Goal: Information Seeking & Learning: Find specific fact

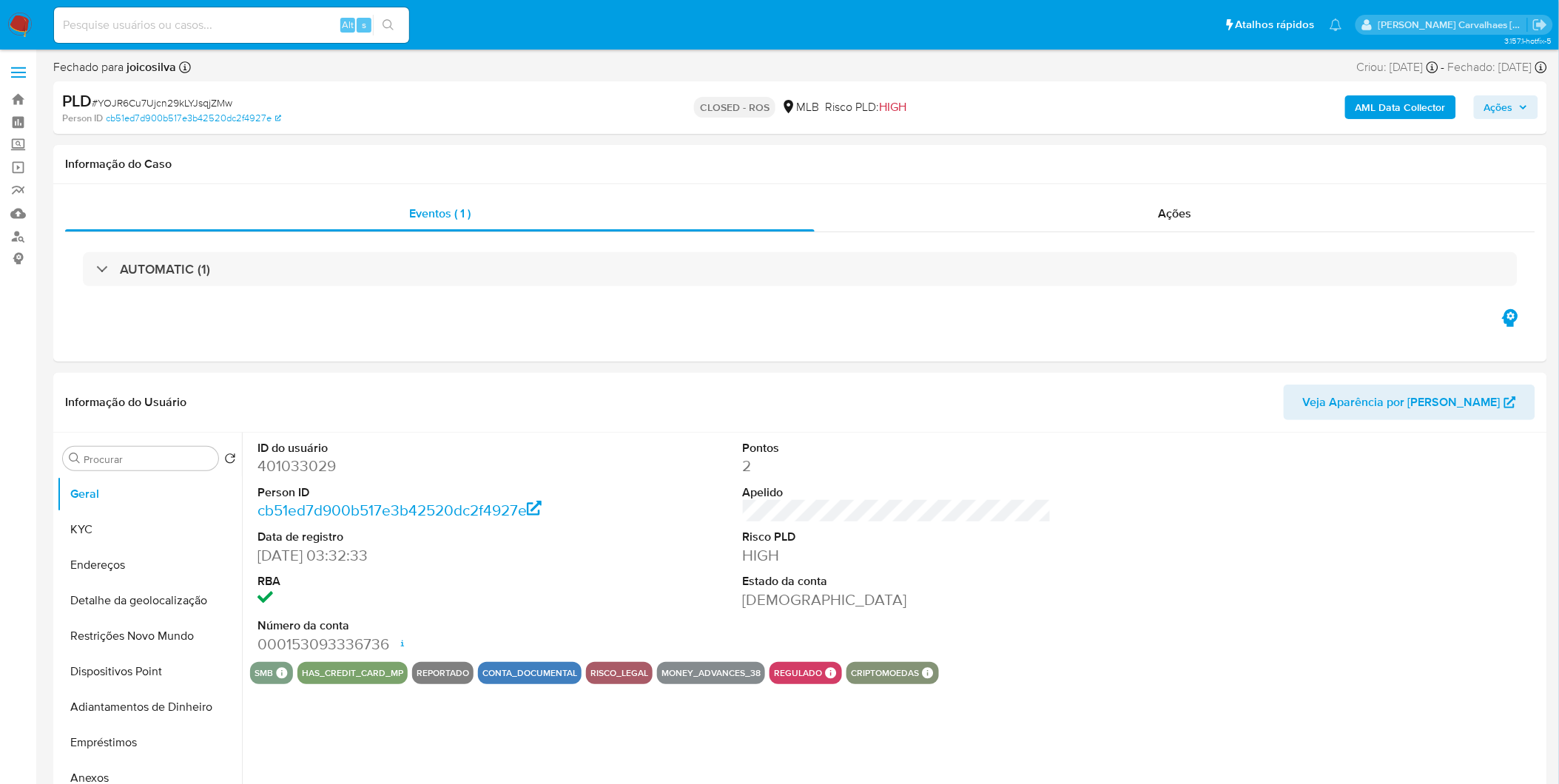
select select "10"
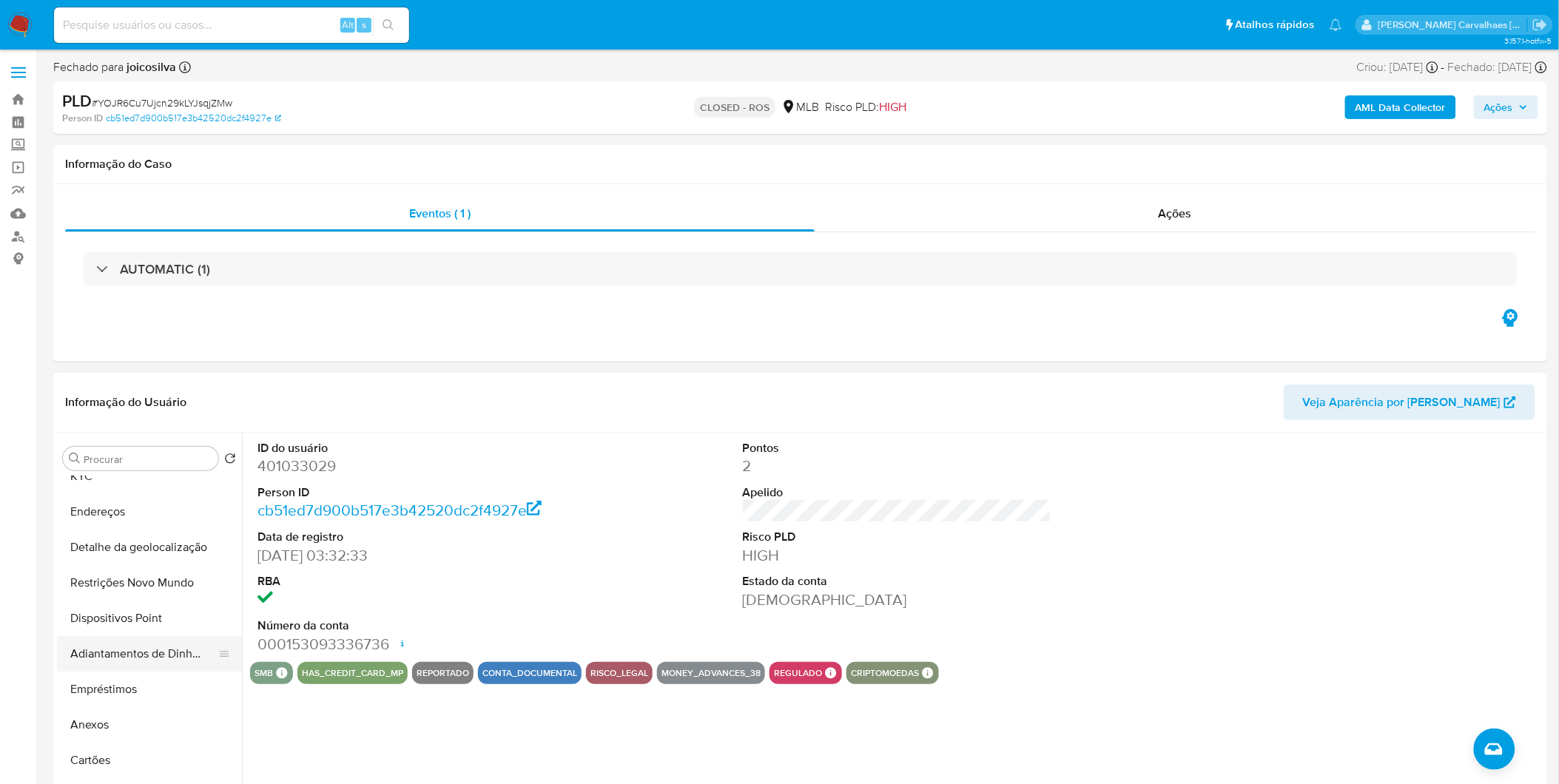
scroll to position [82, 0]
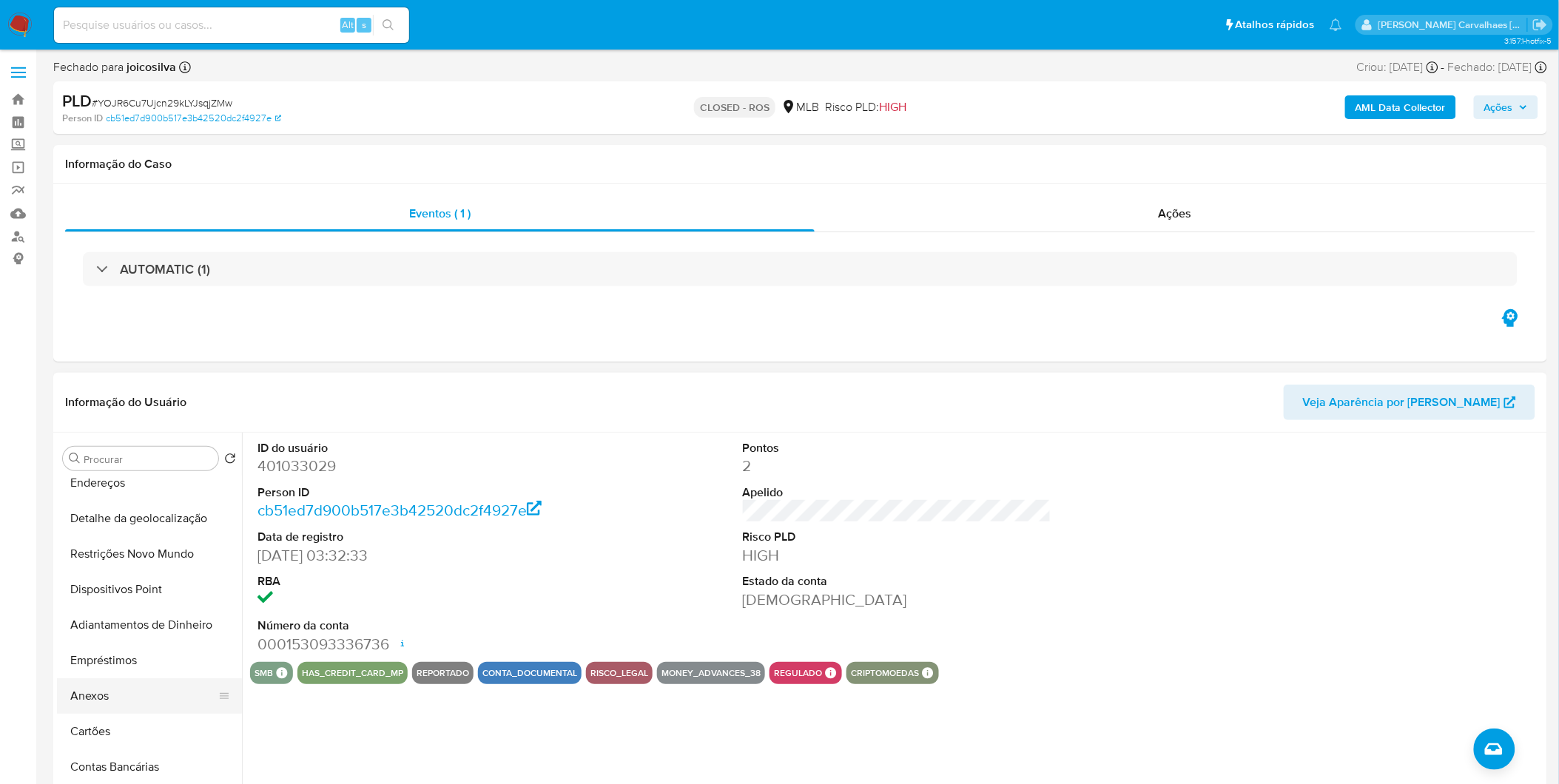
click at [139, 686] on button "Anexos" at bounding box center [144, 696] width 173 height 35
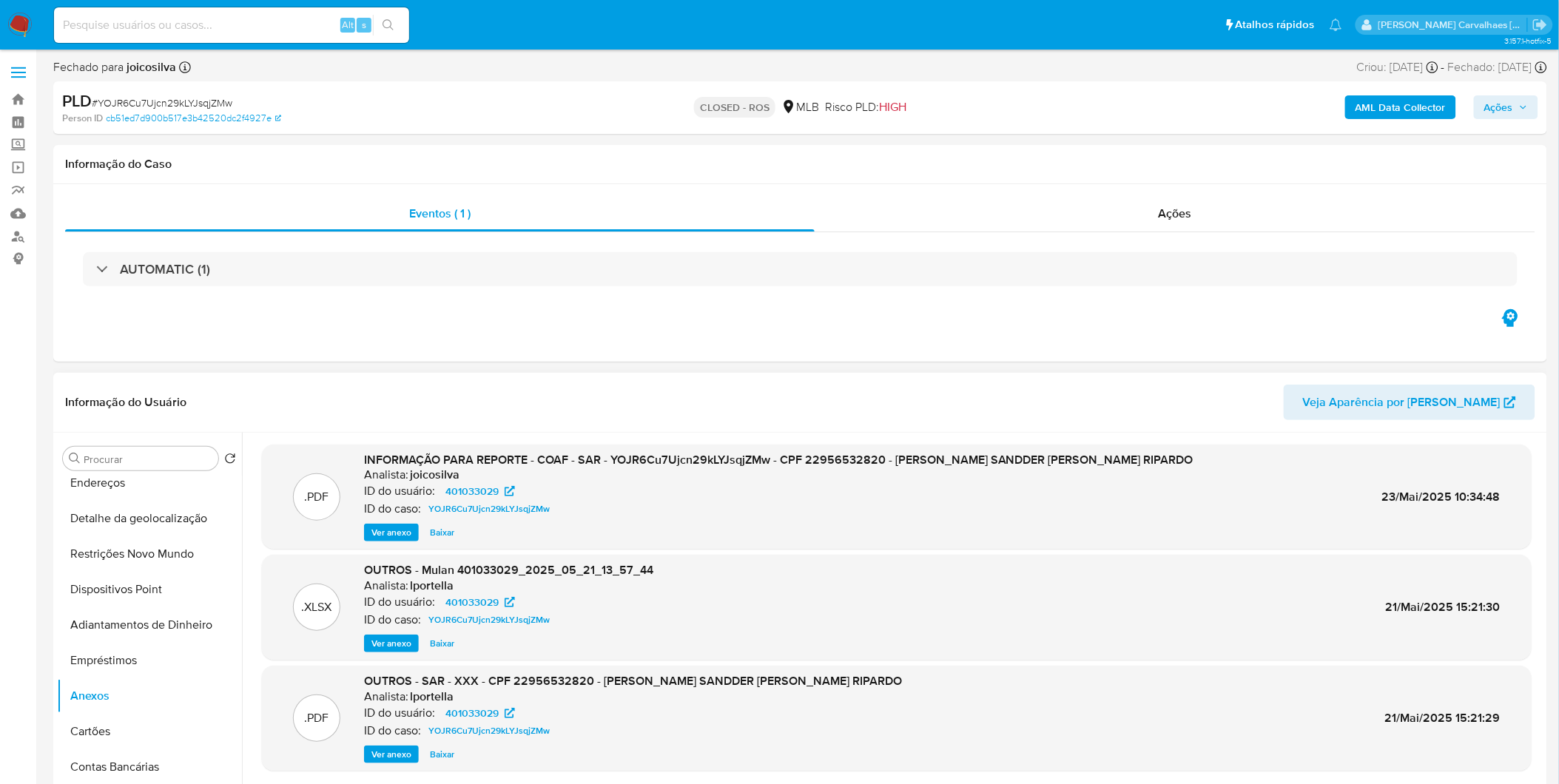
click at [387, 536] on span "Ver anexo" at bounding box center [391, 532] width 40 height 15
click at [387, 536] on div "Ver anexo Ver anexo [GEOGRAPHIC_DATA]" at bounding box center [779, 533] width 829 height 18
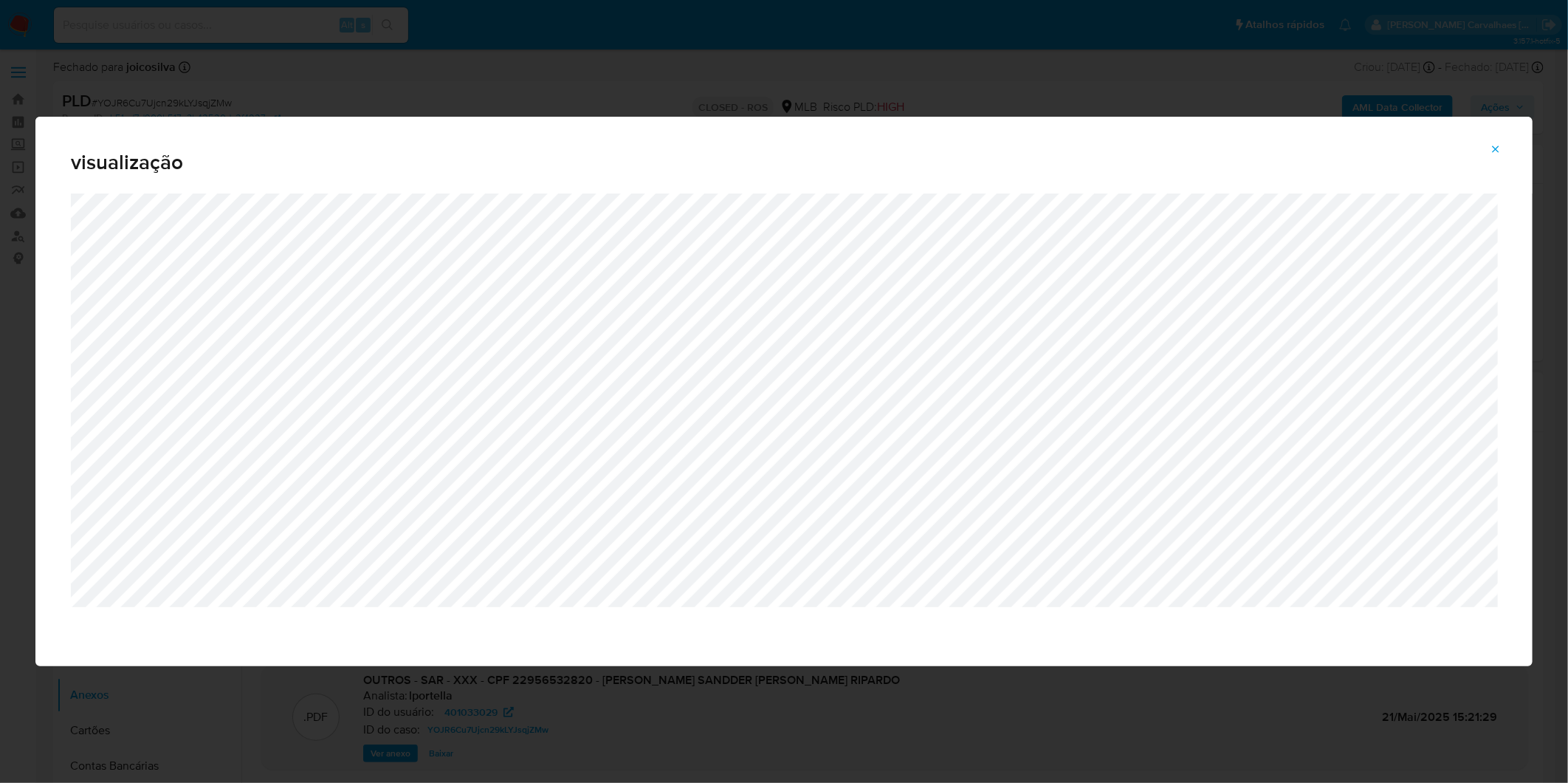
click at [1497, 150] on icon "Attachment preview" at bounding box center [1495, 149] width 11 height 11
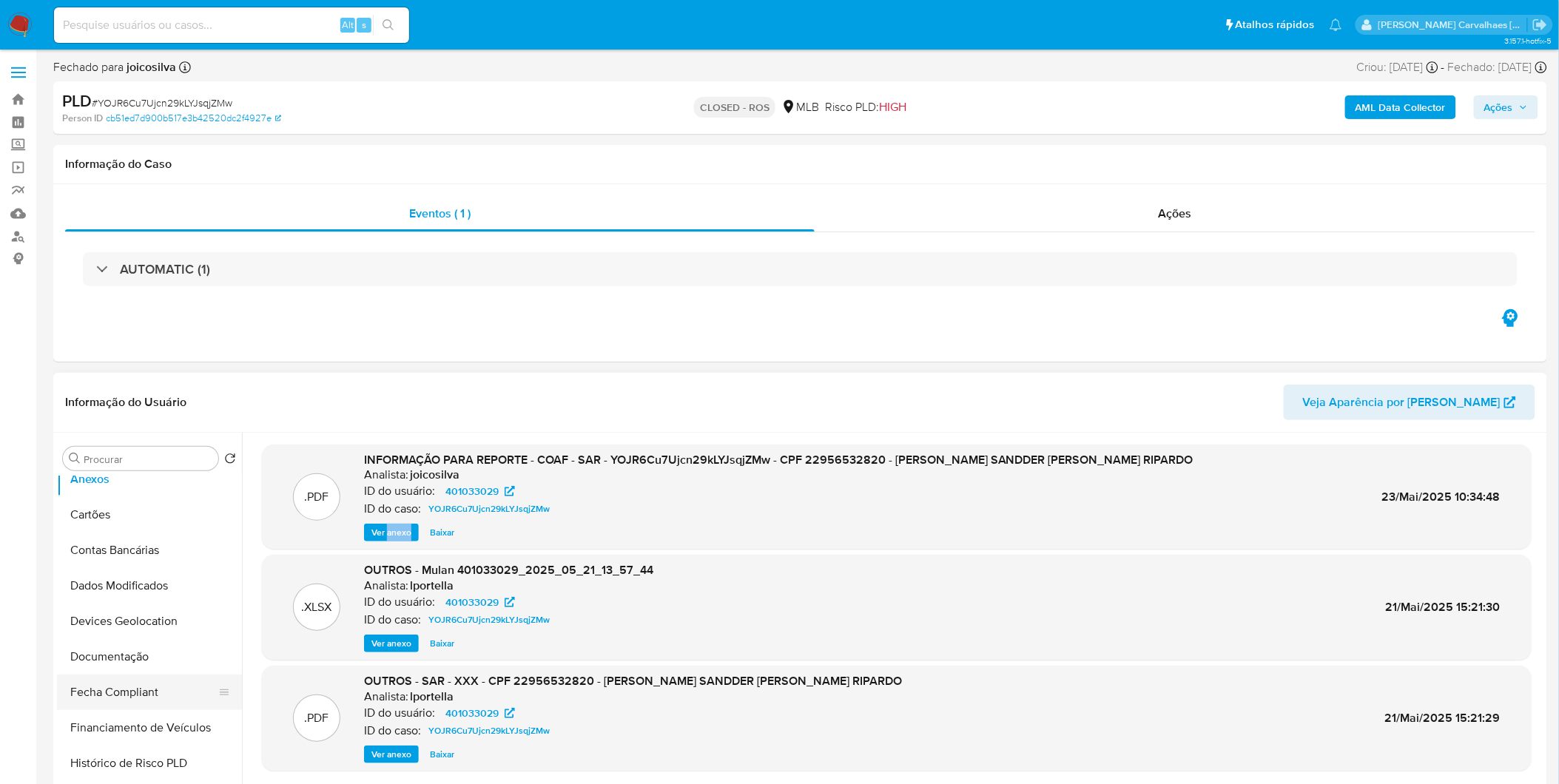
scroll to position [328, 0]
click at [127, 618] on button "Documentação" at bounding box center [144, 627] width 173 height 35
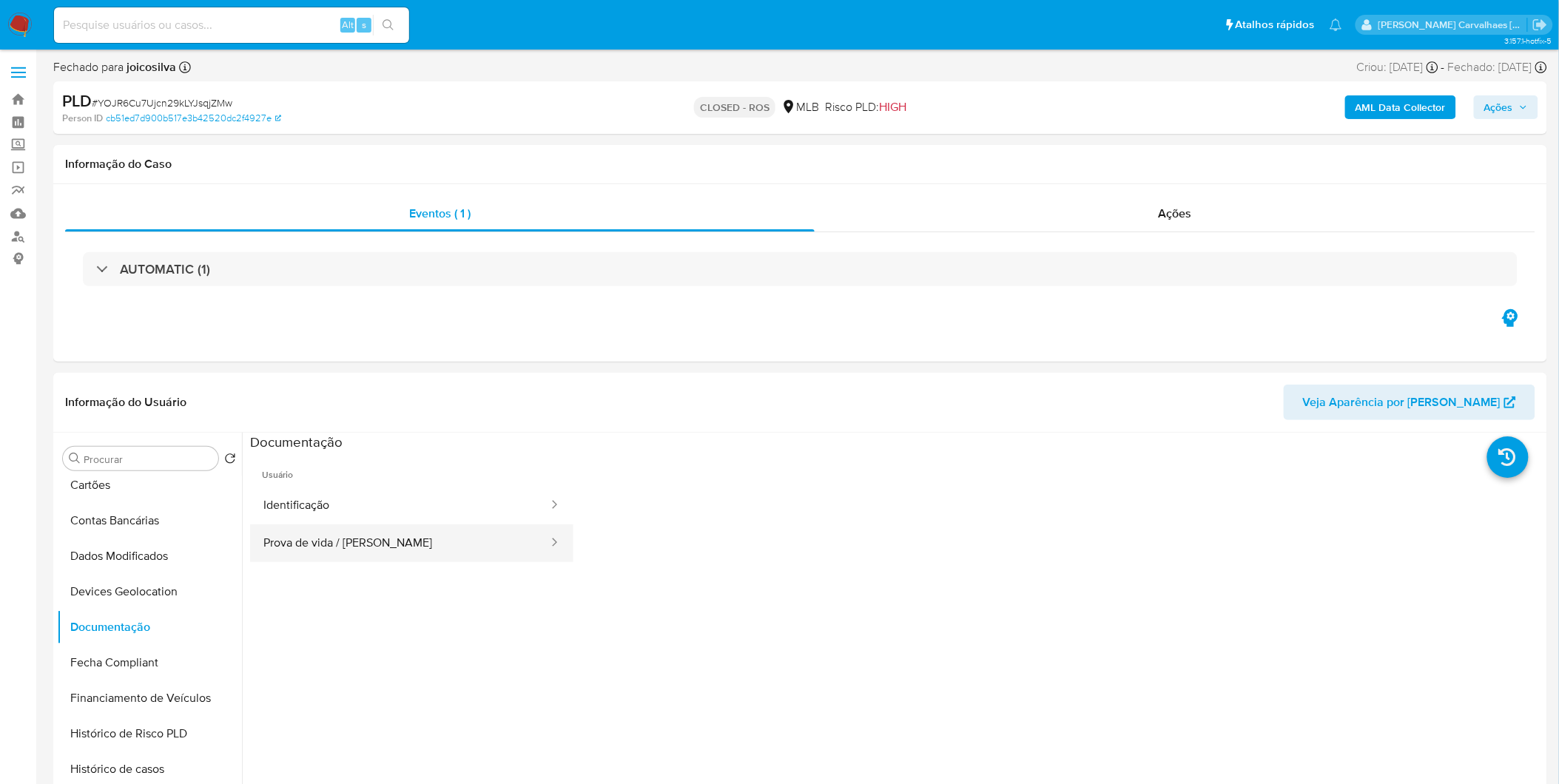
click at [289, 543] on button "Prova de vida / [PERSON_NAME]" at bounding box center [400, 543] width 300 height 38
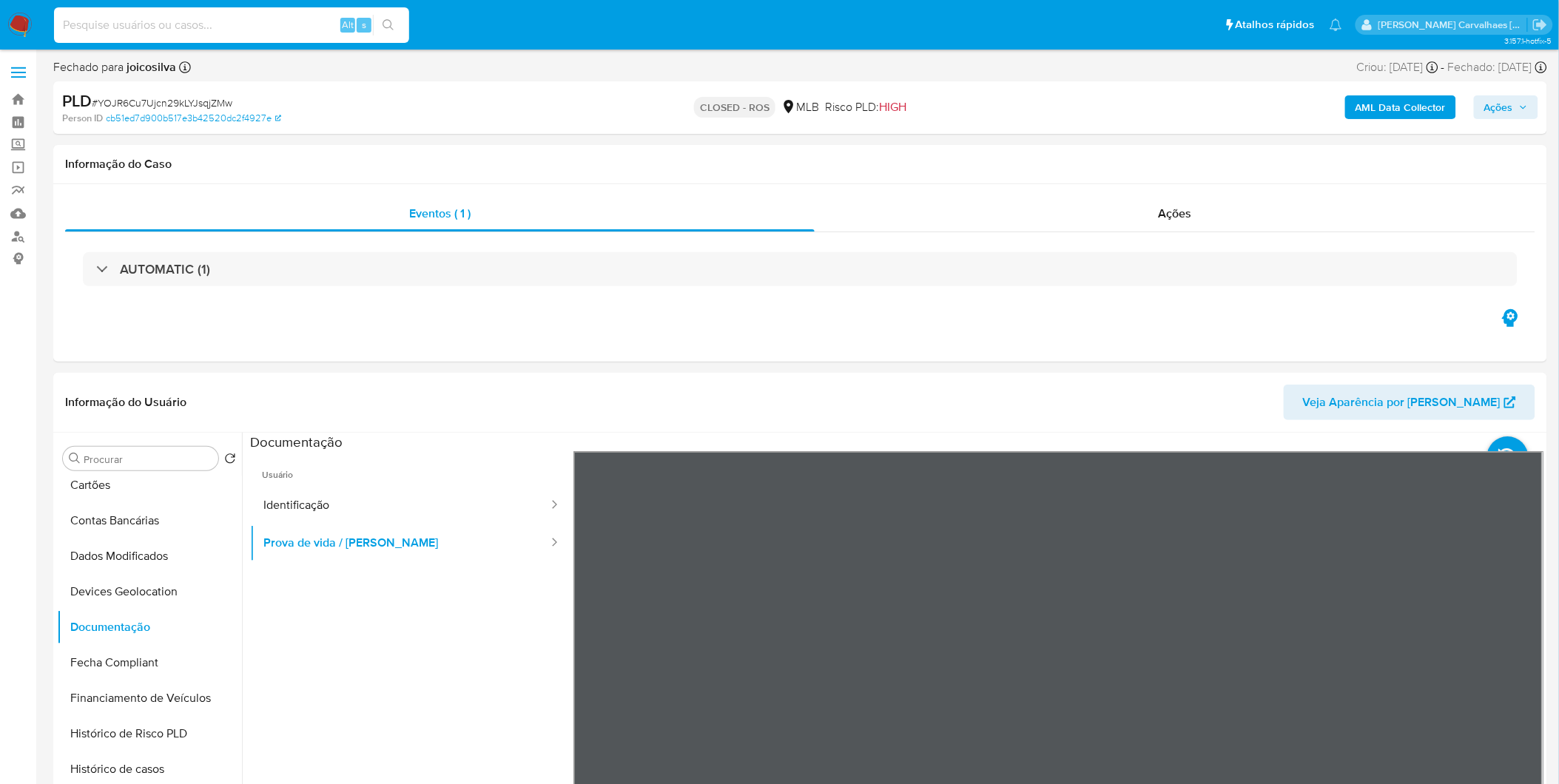
paste input "mau38Nzewfik41akZffZAHkB"
type input "mau38Nzewfik41akZffZAHkB"
click at [385, 28] on icon "search-icon" at bounding box center [388, 25] width 11 height 11
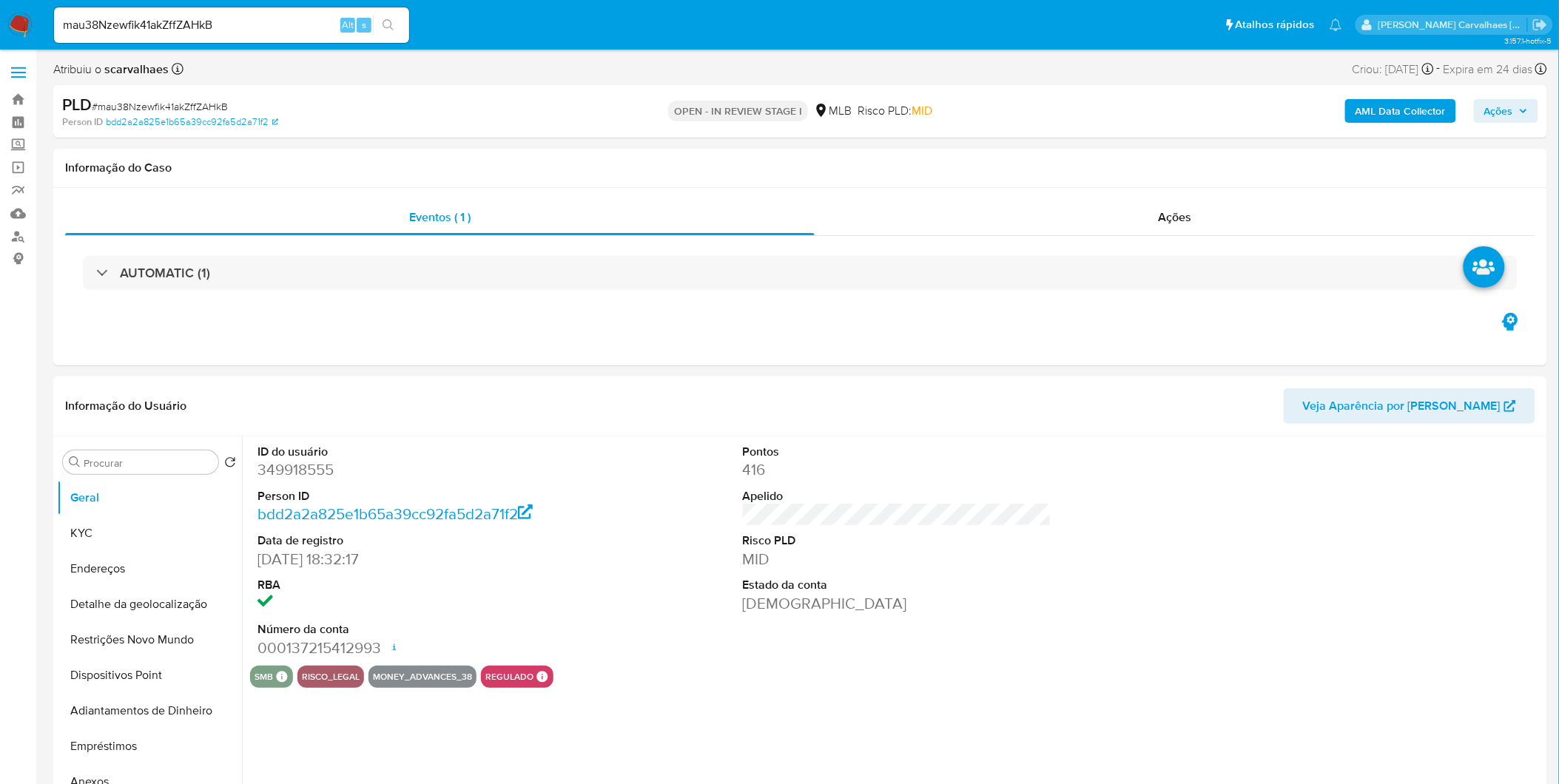
select select "10"
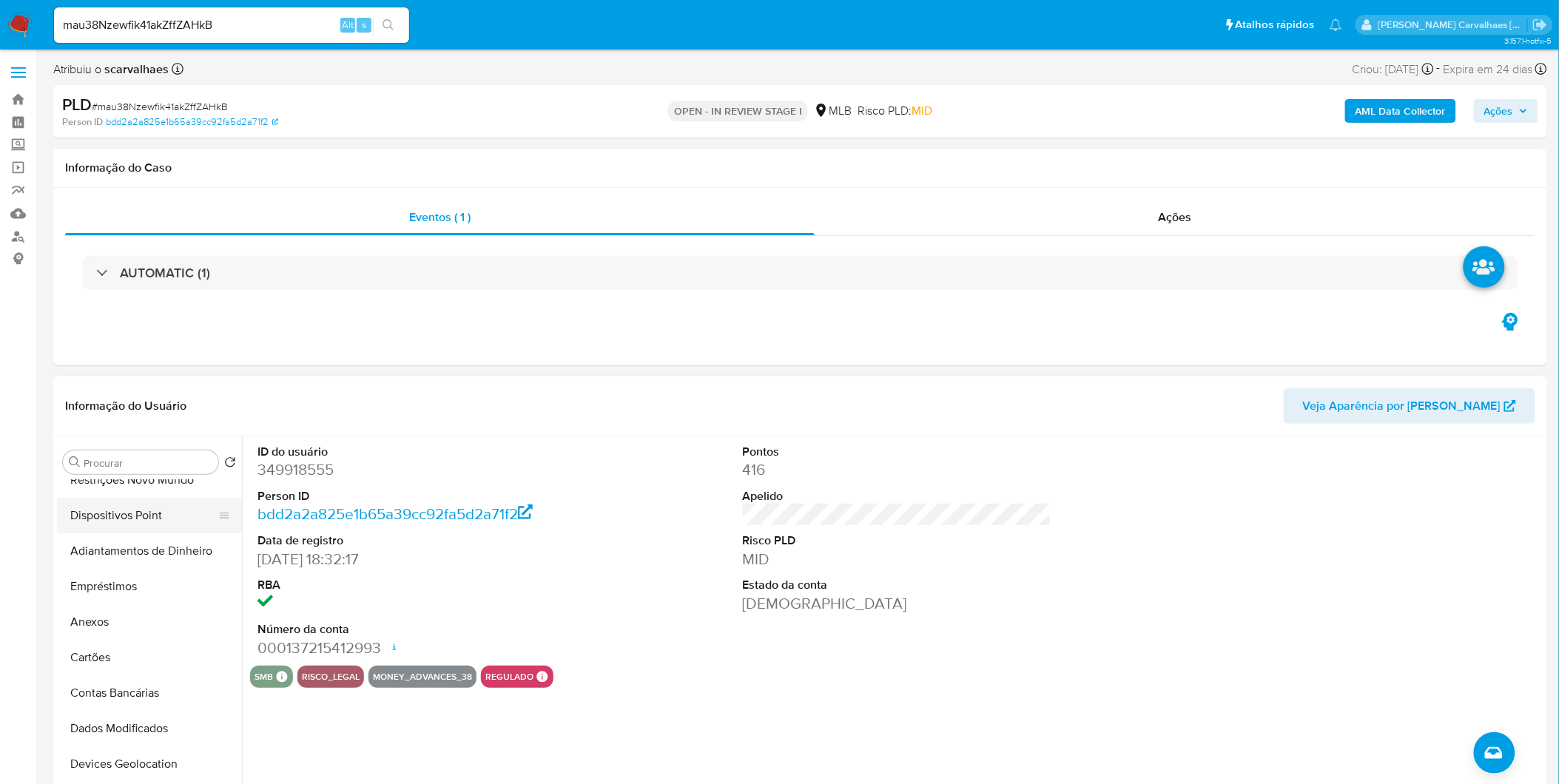
scroll to position [164, 0]
click at [112, 614] on button "Anexos" at bounding box center [144, 617] width 173 height 35
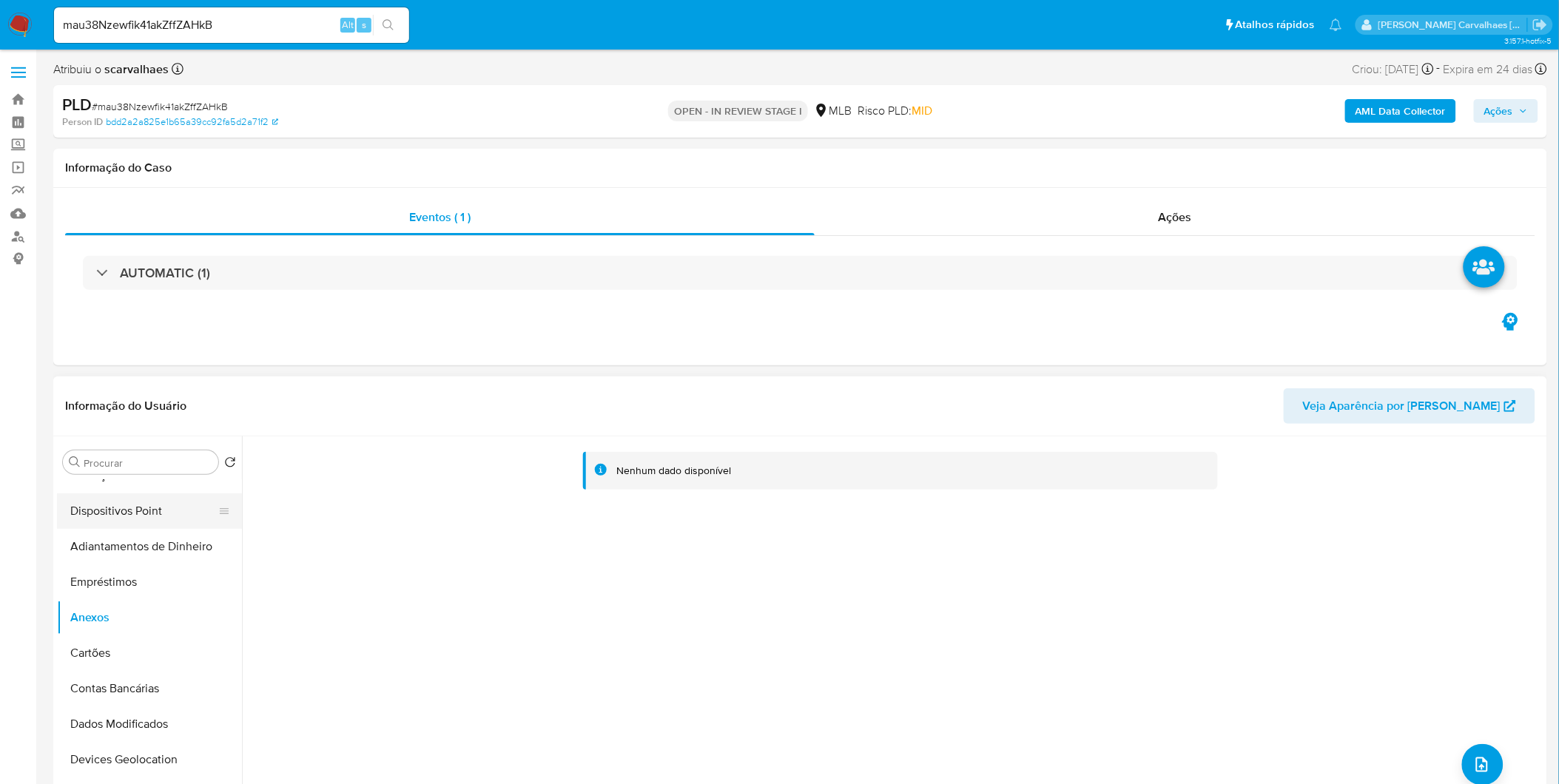
click at [118, 504] on button "Dispositivos Point" at bounding box center [144, 511] width 173 height 35
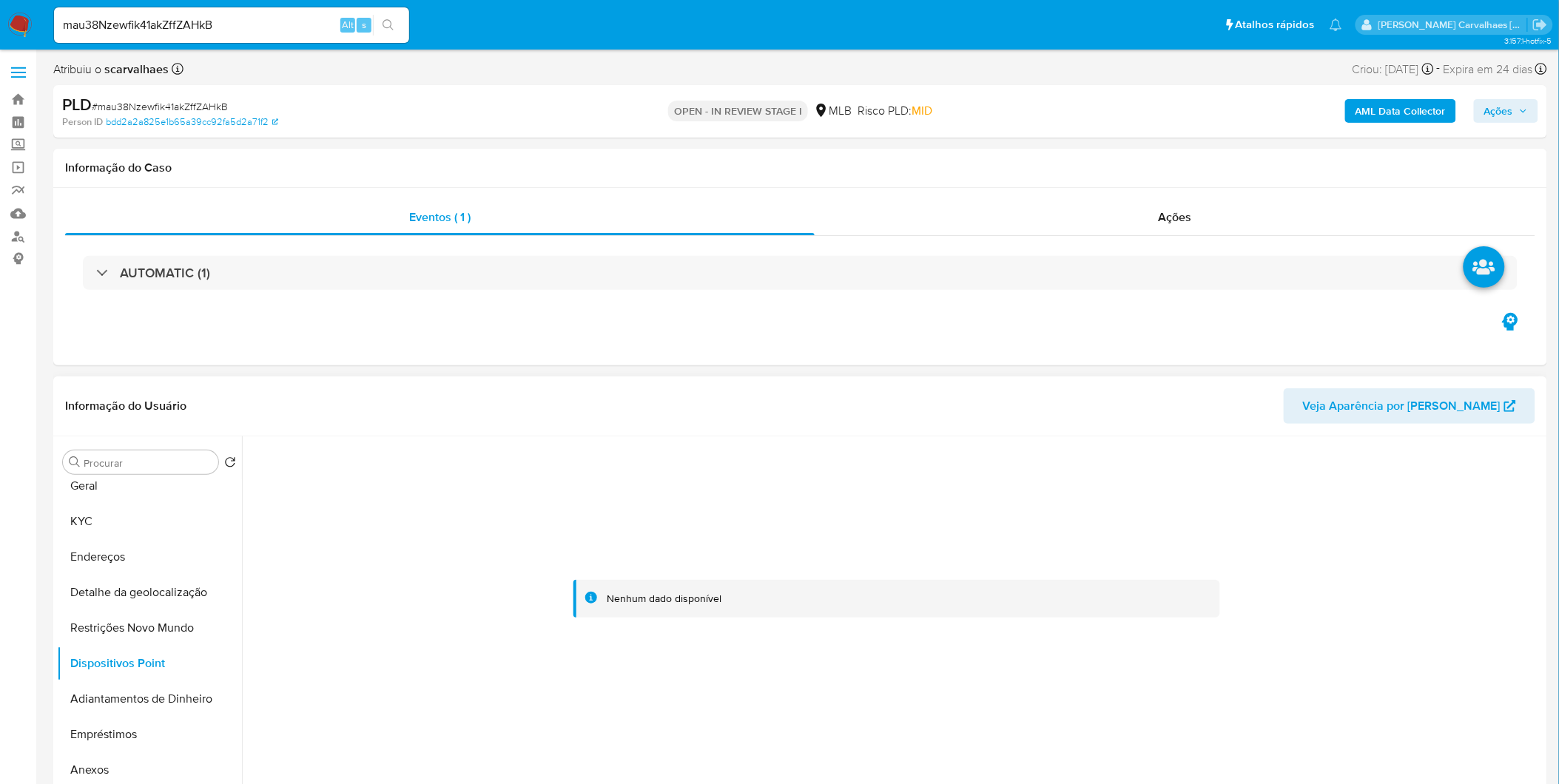
scroll to position [0, 0]
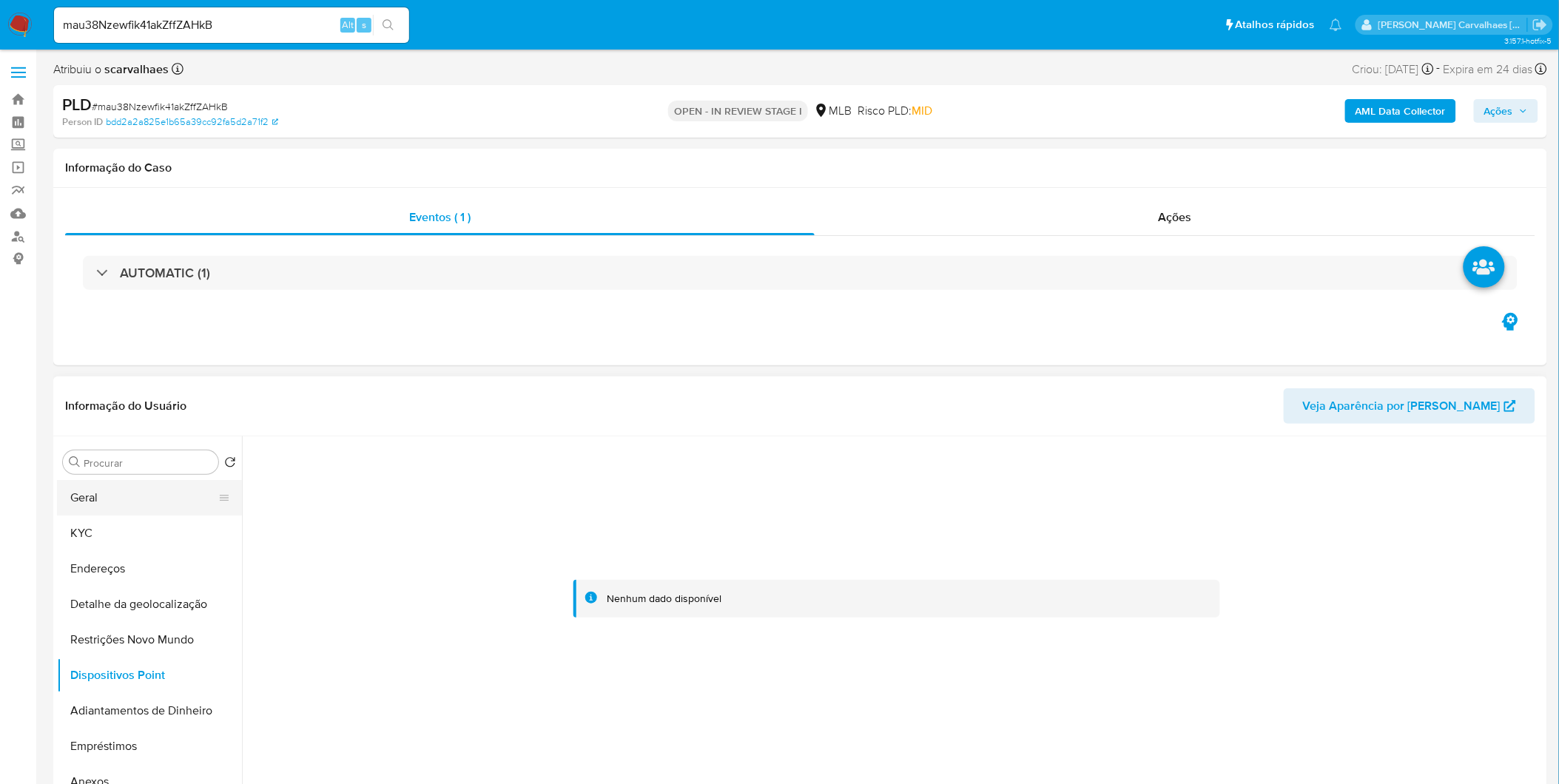
click at [101, 486] on button "Geral" at bounding box center [144, 497] width 173 height 35
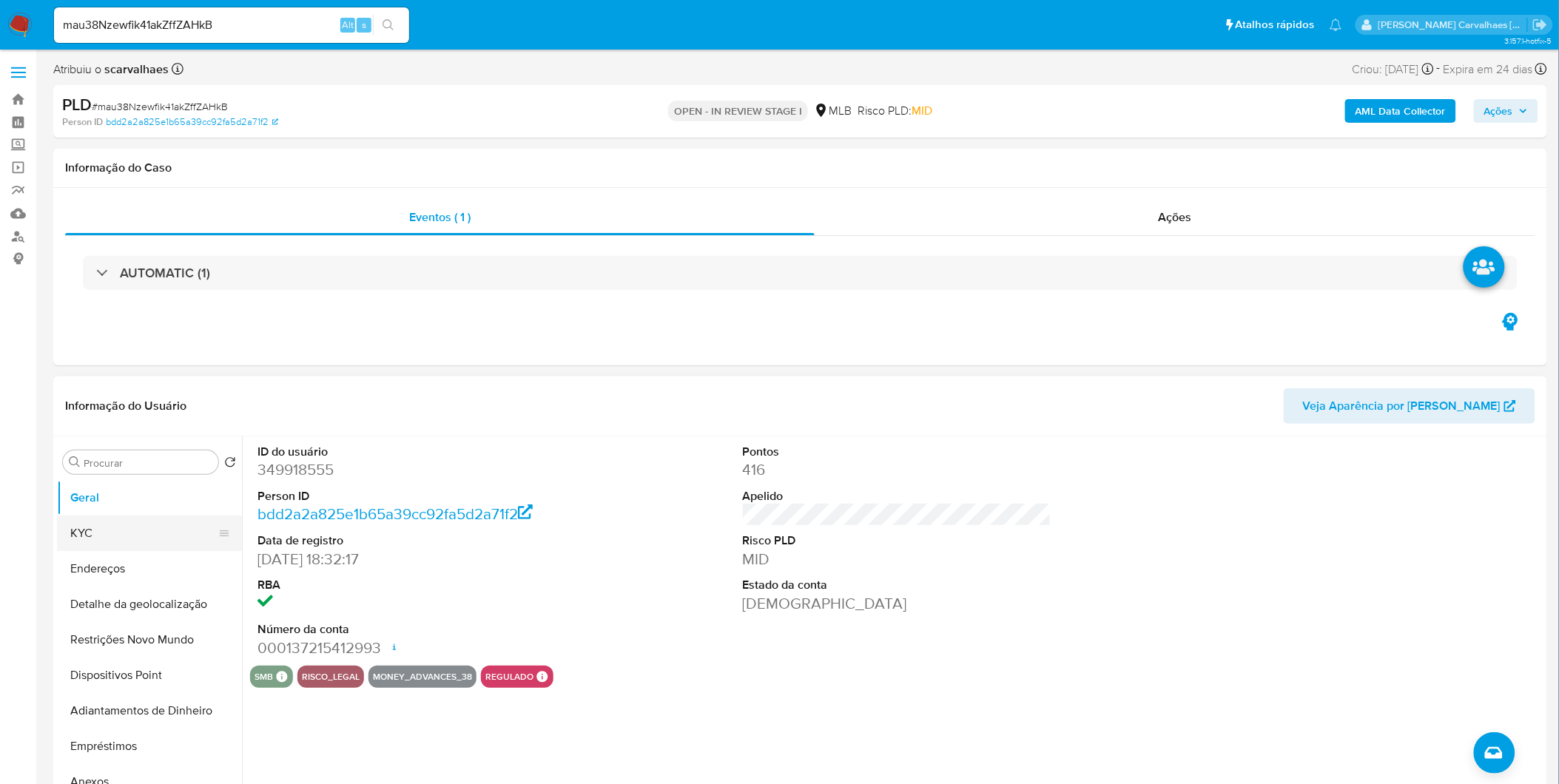
click at [108, 535] on button "KYC" at bounding box center [144, 533] width 173 height 35
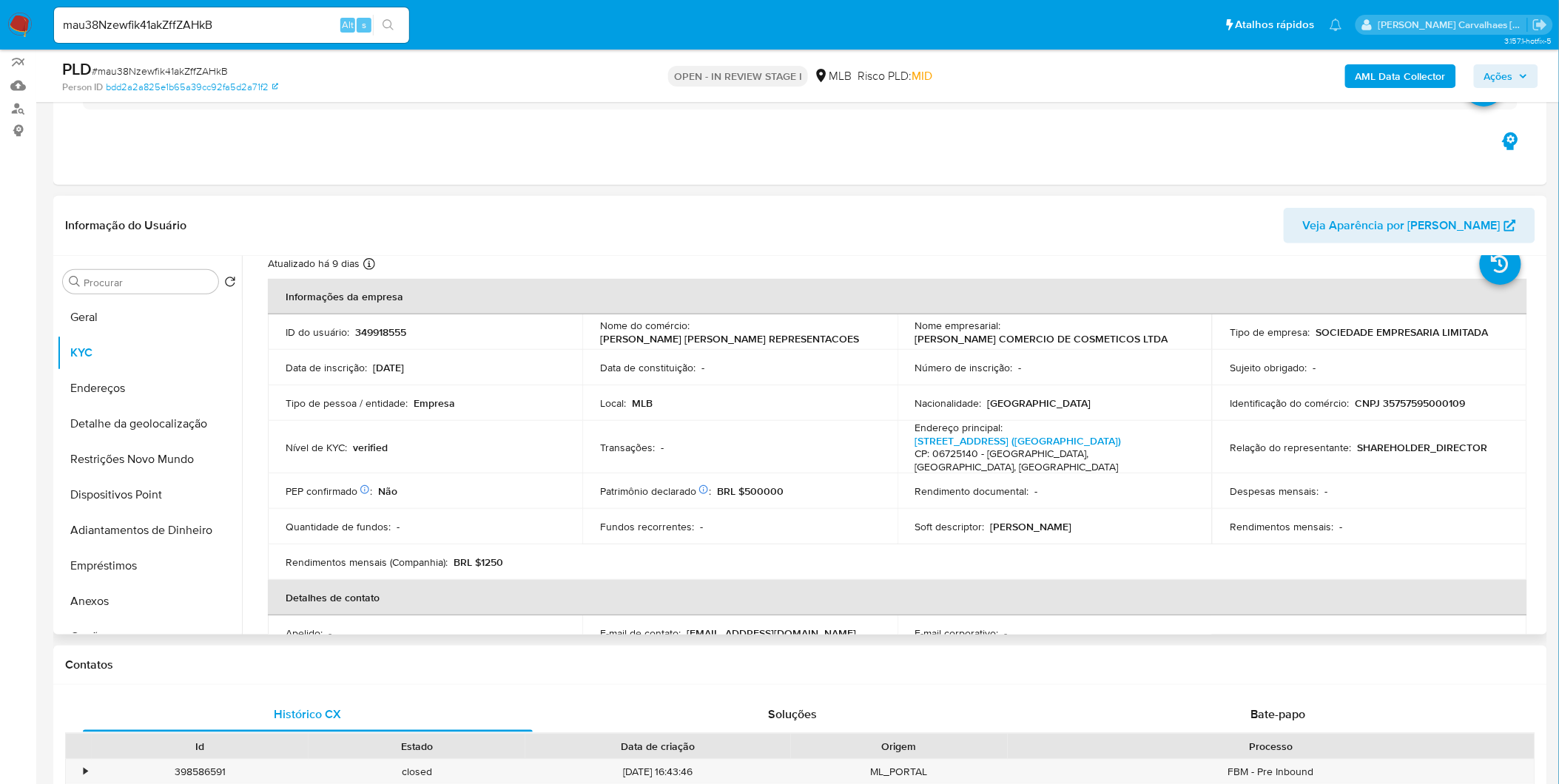
scroll to position [49, 0]
click at [146, 391] on button "Endereços" at bounding box center [144, 388] width 173 height 35
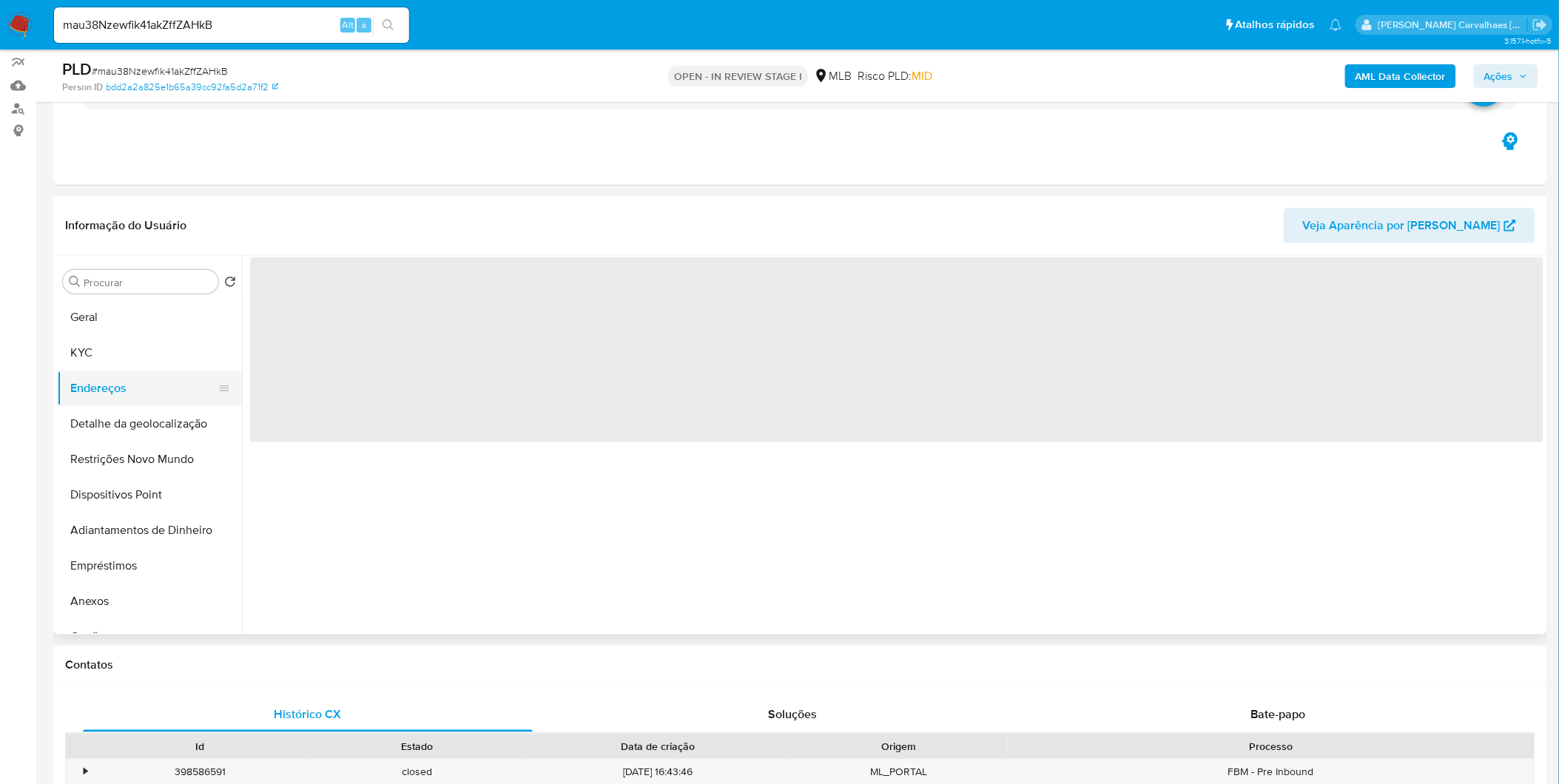
scroll to position [0, 0]
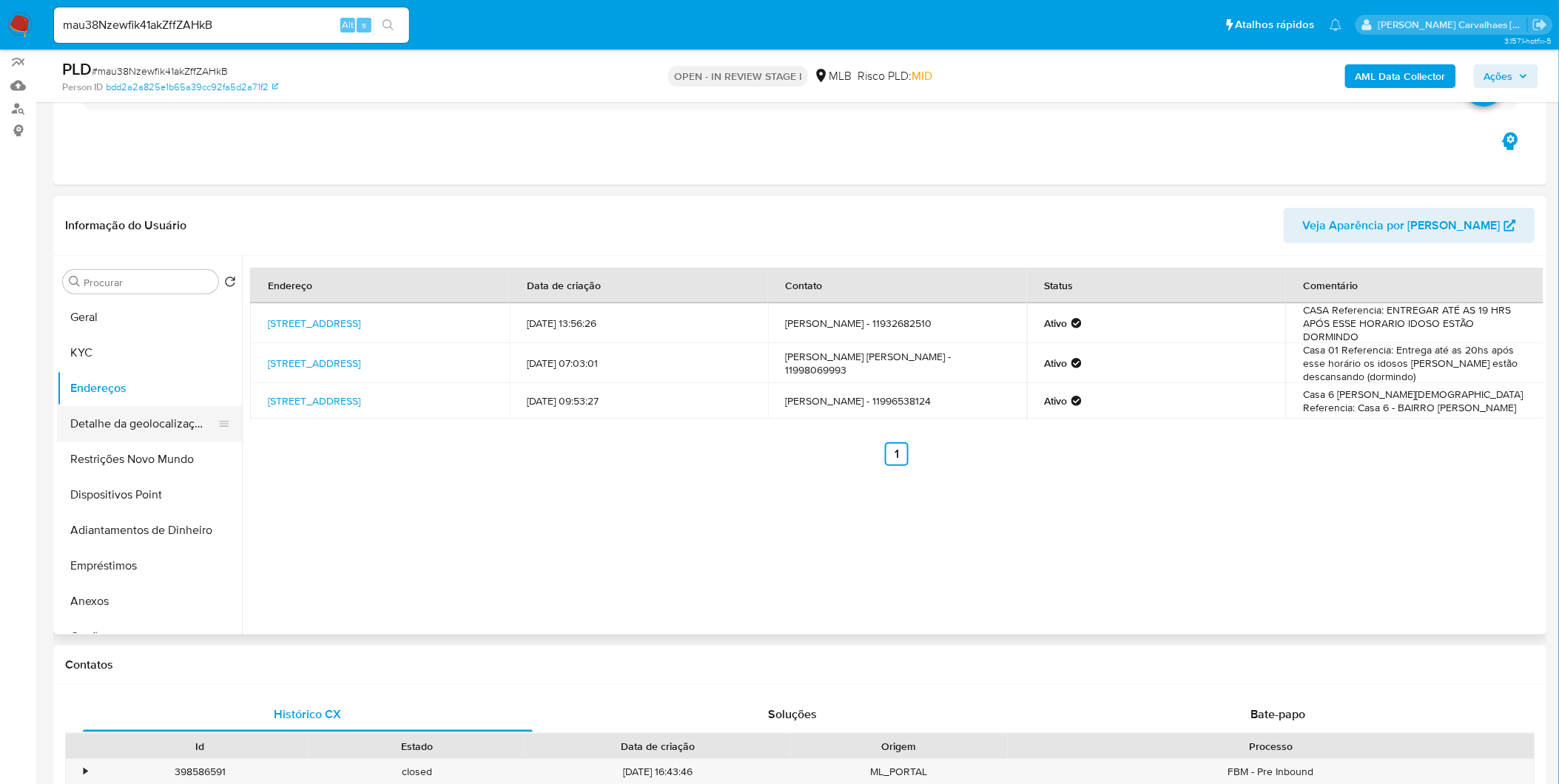
click at [99, 420] on button "Detalhe da geolocalização" at bounding box center [144, 423] width 173 height 35
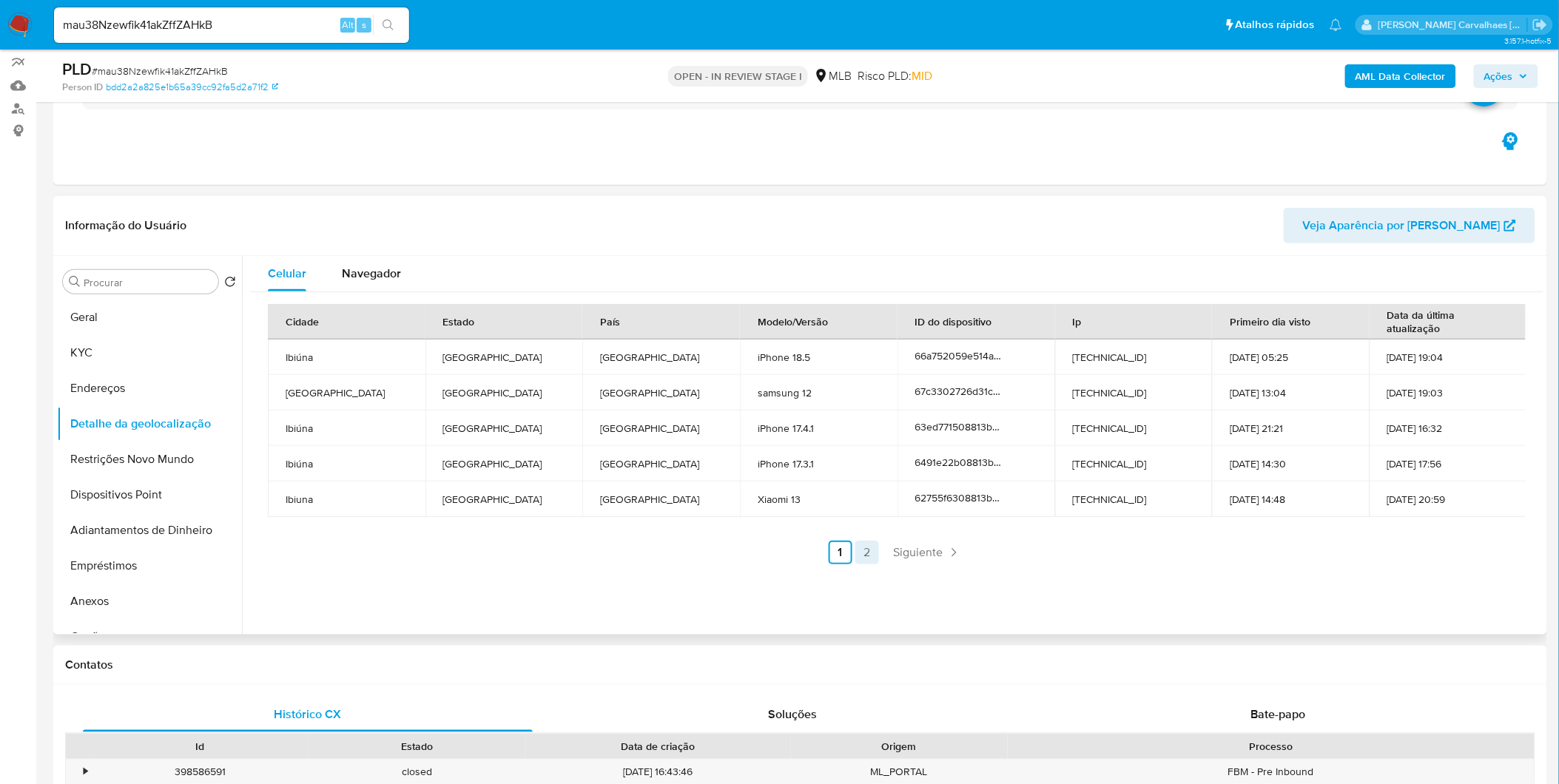
click at [866, 555] on link "2" at bounding box center [866, 552] width 24 height 24
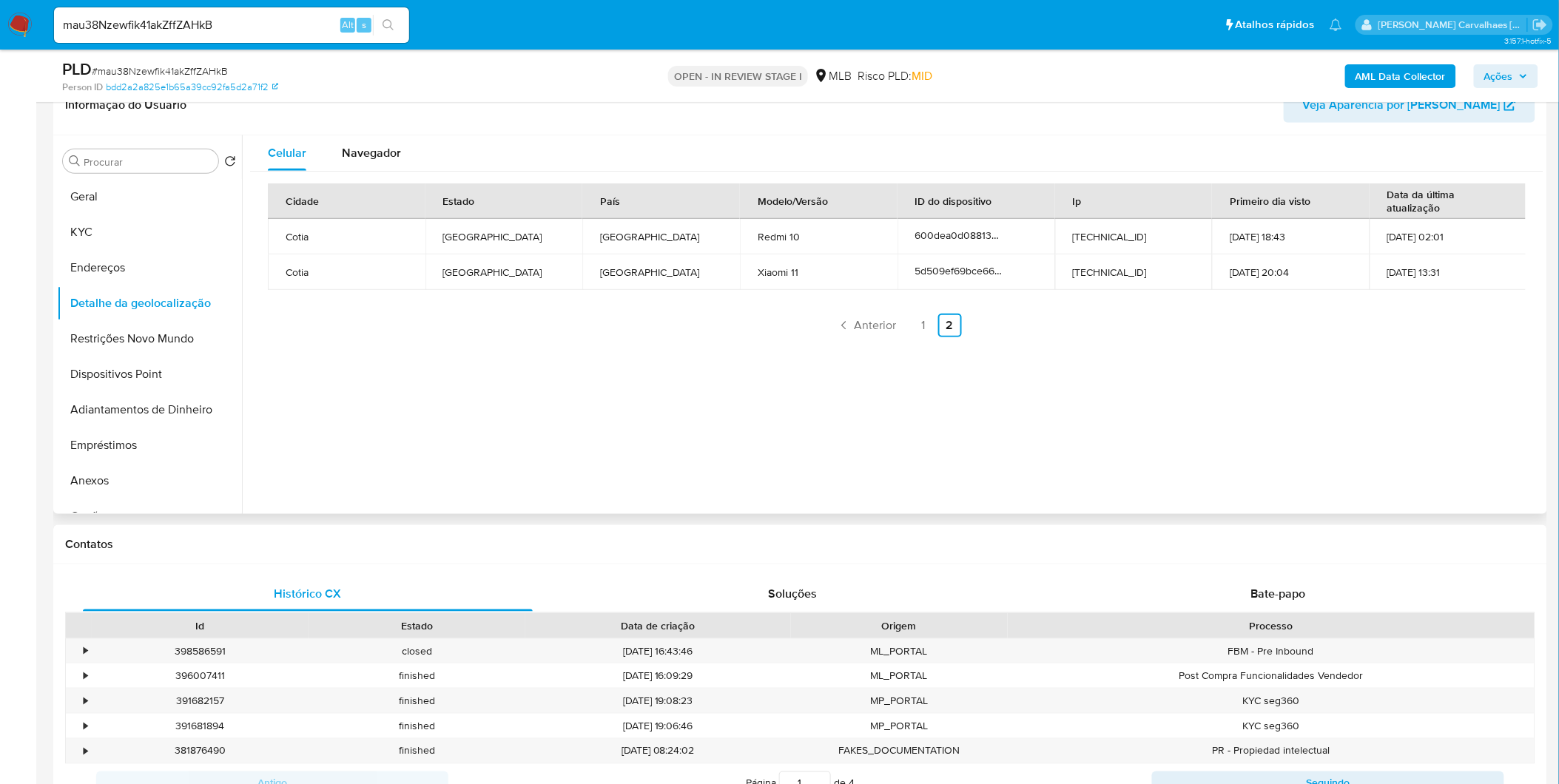
scroll to position [210, 0]
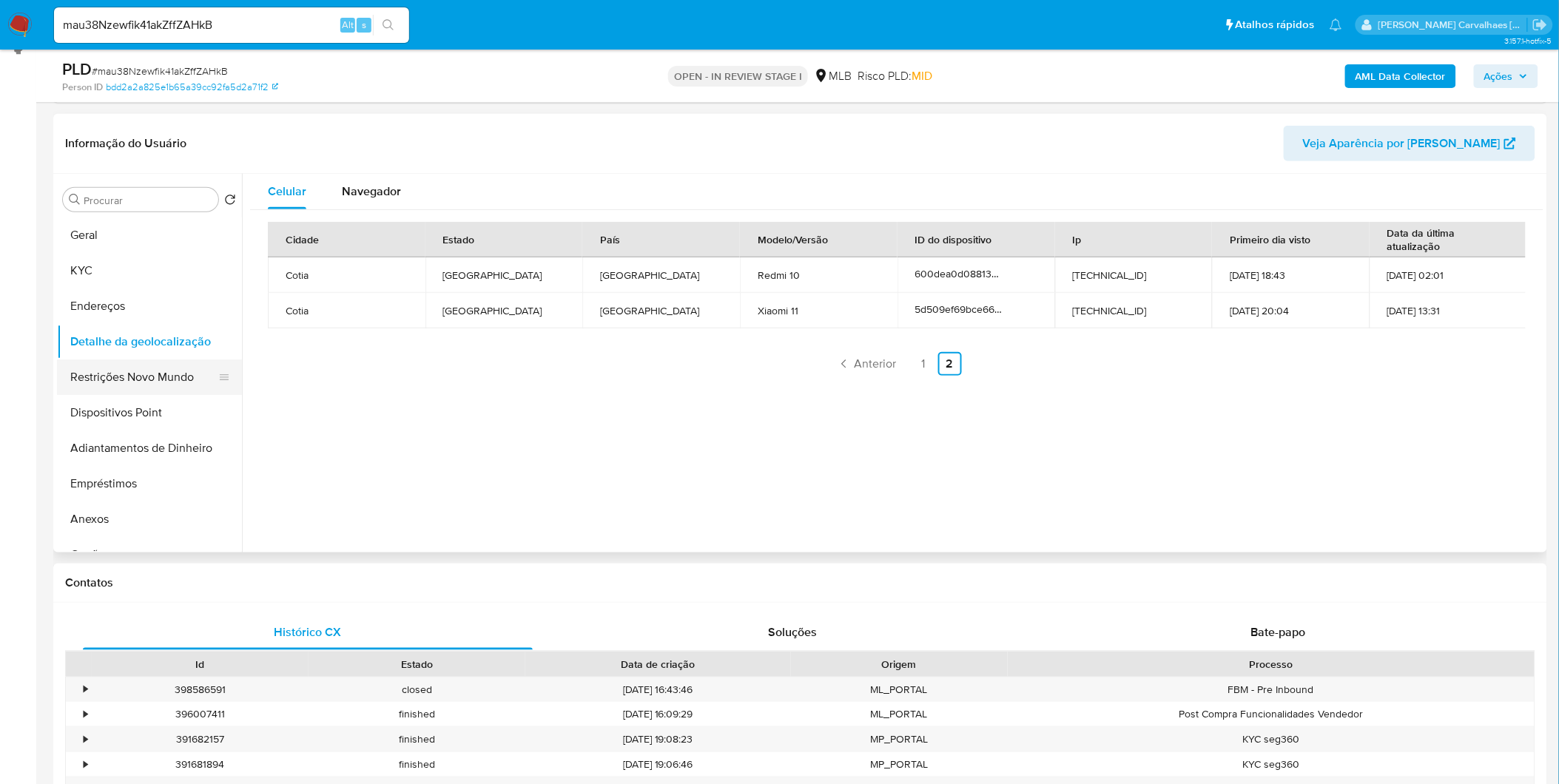
click at [127, 378] on button "Restrições Novo Mundo" at bounding box center [144, 377] width 173 height 35
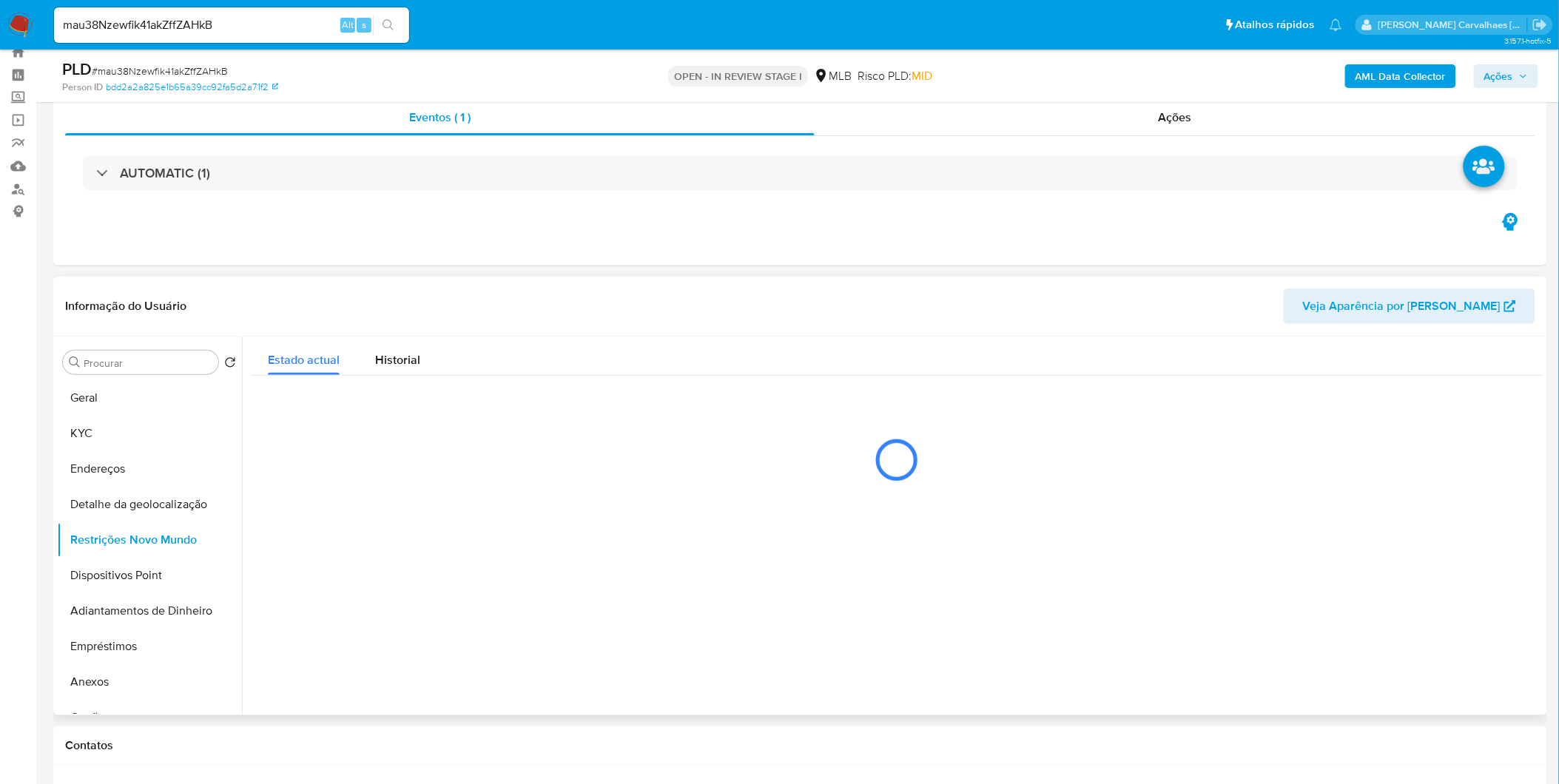
scroll to position [46, 0]
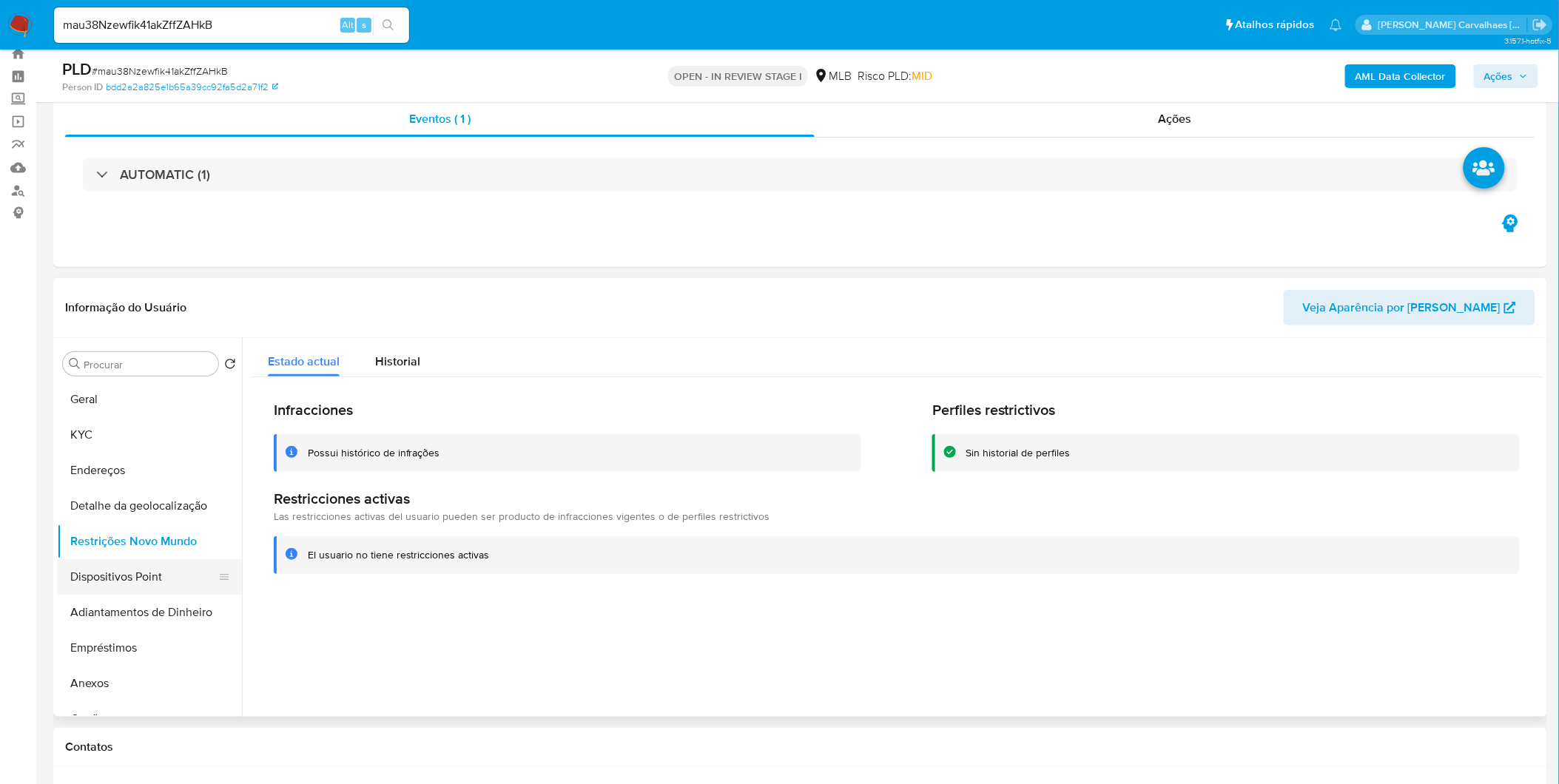
click at [80, 580] on button "Dispositivos Point" at bounding box center [144, 577] width 173 height 35
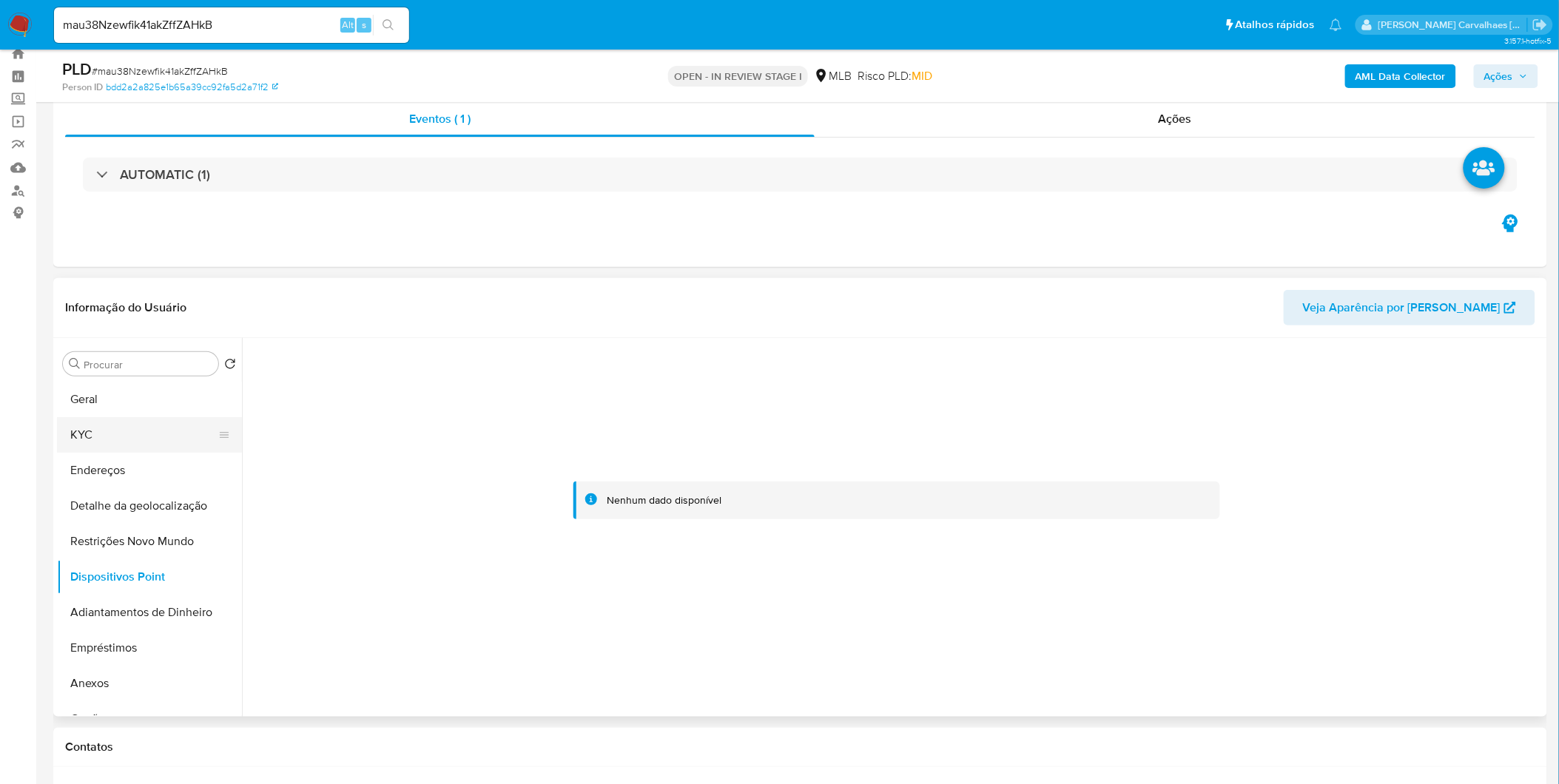
click at [111, 434] on button "KYC" at bounding box center [144, 435] width 173 height 35
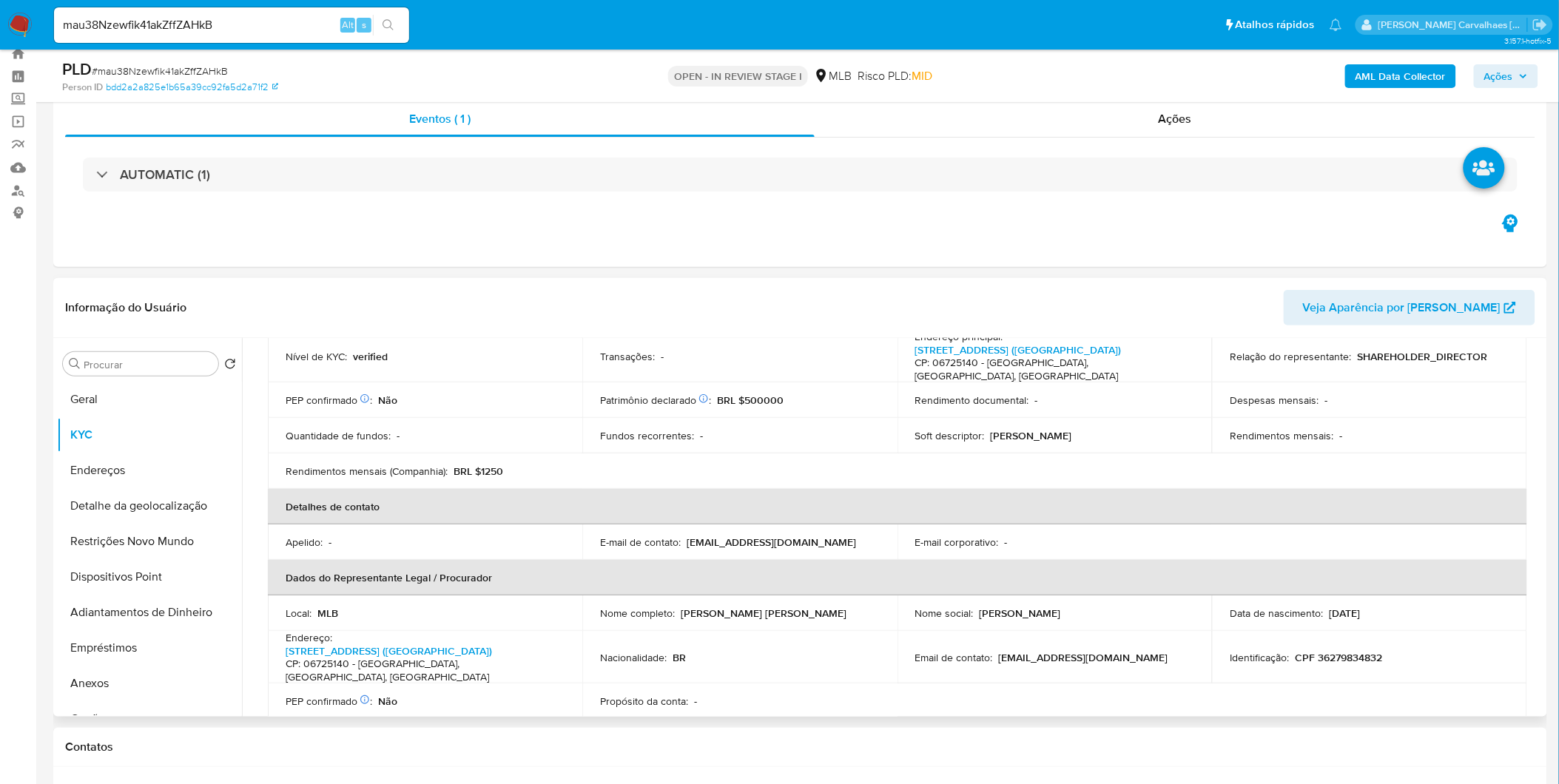
scroll to position [328, 0]
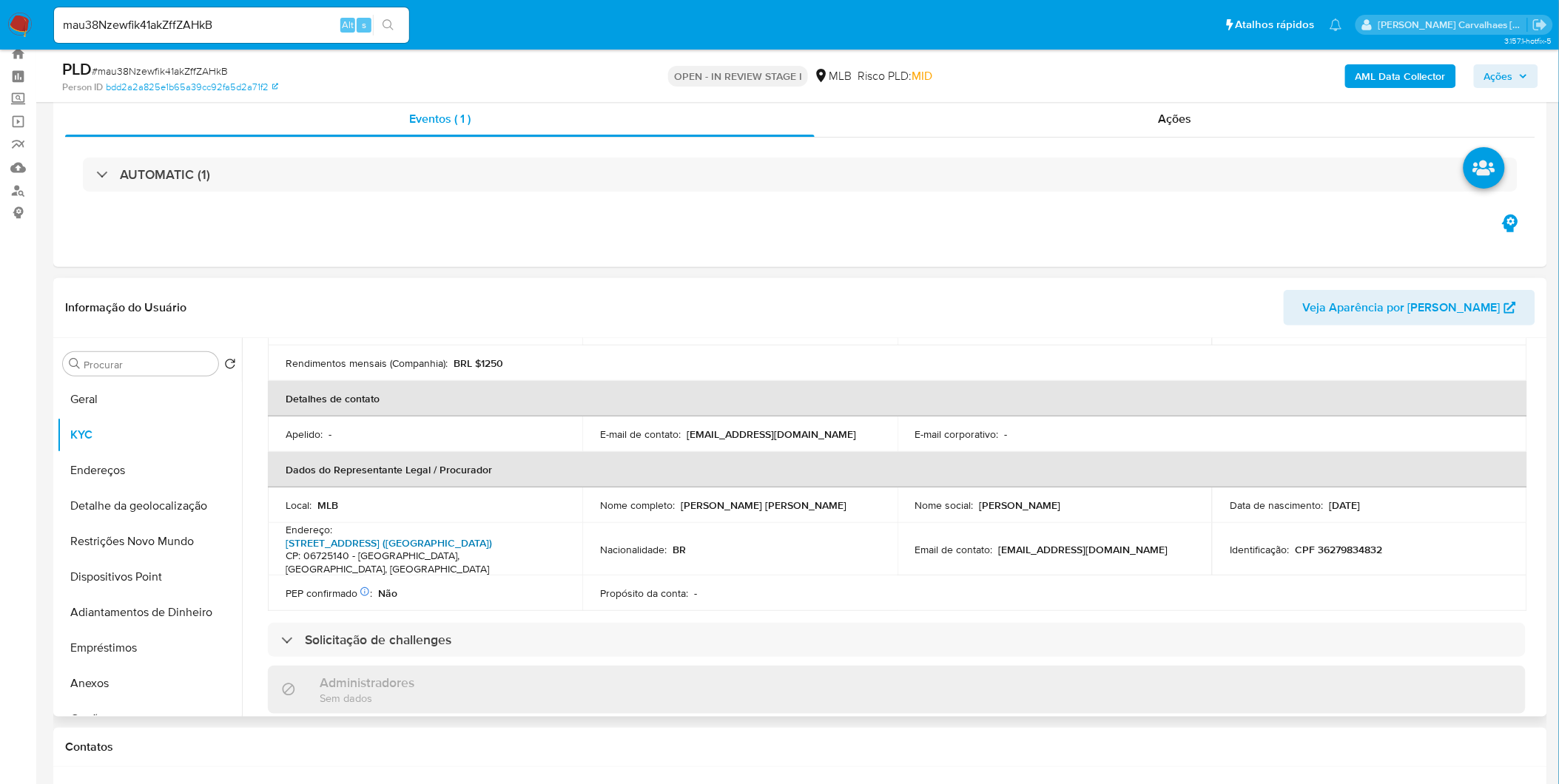
click at [416, 535] on link "[STREET_ADDRESS] ([GEOGRAPHIC_DATA])" at bounding box center [389, 542] width 206 height 15
